Goal: Task Accomplishment & Management: Use online tool/utility

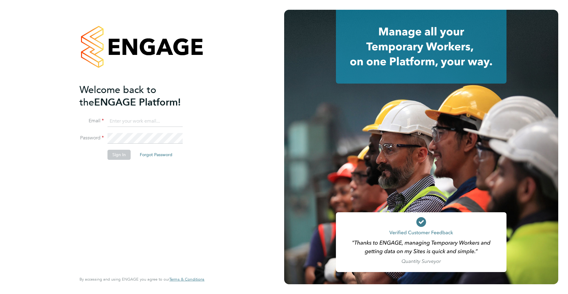
type input "[PERSON_NAME][EMAIL_ADDRESS][DOMAIN_NAME]"
click at [116, 156] on button "Sign In" at bounding box center [119, 155] width 23 height 10
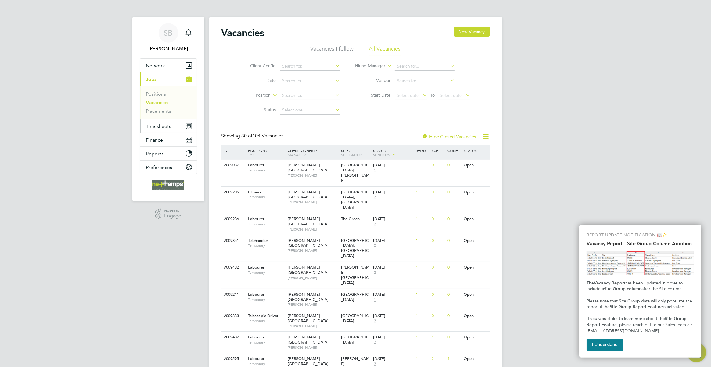
click at [163, 124] on span "Timesheets" at bounding box center [158, 126] width 25 height 6
click at [617, 339] on button "I Understand" at bounding box center [604, 345] width 37 height 12
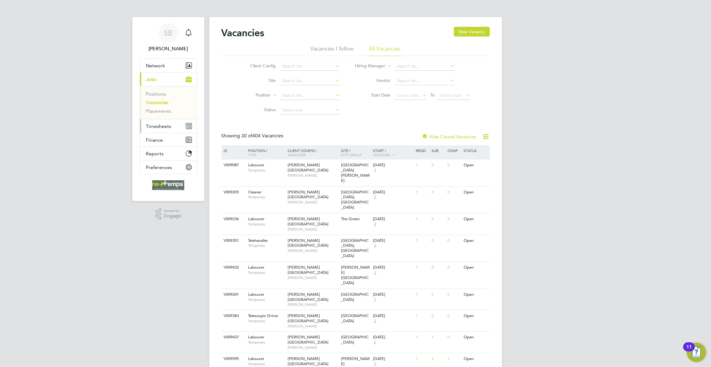
click at [168, 127] on span "Timesheets" at bounding box center [158, 126] width 25 height 6
click at [162, 105] on link "Timesheets" at bounding box center [158, 108] width 25 height 6
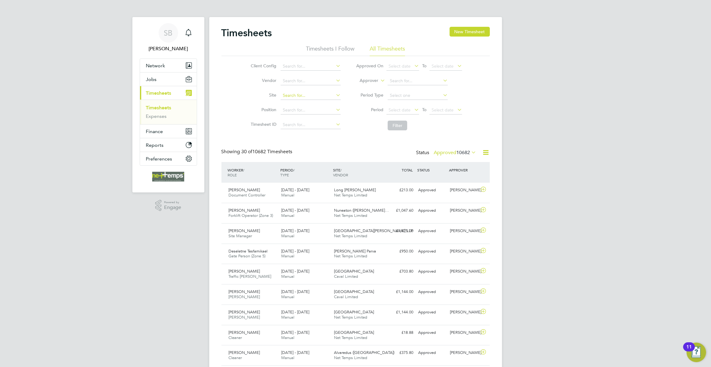
click at [307, 94] on input at bounding box center [310, 95] width 60 height 9
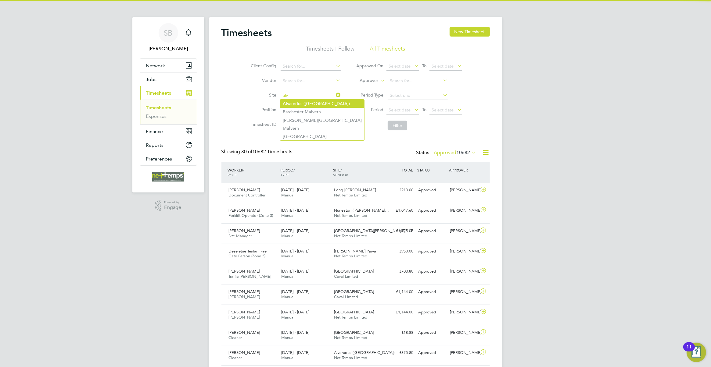
click at [313, 103] on li "Alv aredus (Fairham)" at bounding box center [322, 104] width 84 height 8
type input "Alvaredus (Fairham)"
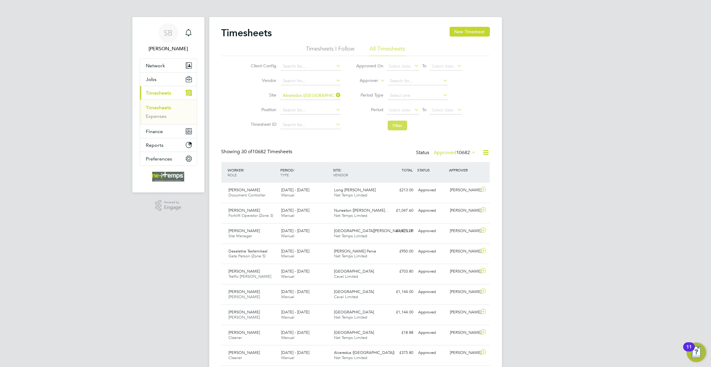
click at [399, 126] on button "Filter" at bounding box center [397, 126] width 20 height 10
click at [290, 272] on span "15 - 21 Sep 2025" at bounding box center [295, 271] width 28 height 5
